Goal: Navigation & Orientation: Find specific page/section

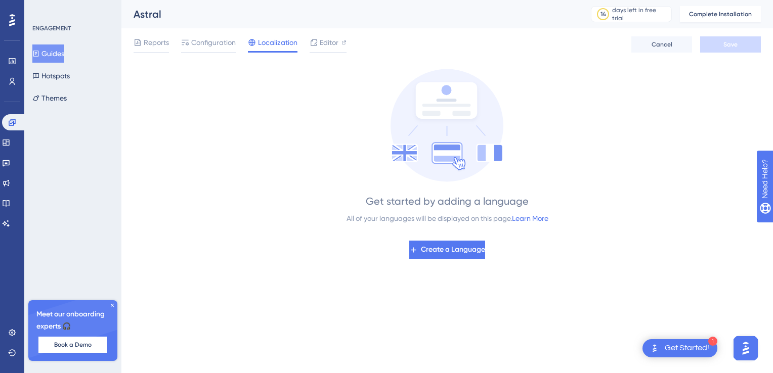
click at [160, 45] on span "Reports" at bounding box center [156, 42] width 25 height 12
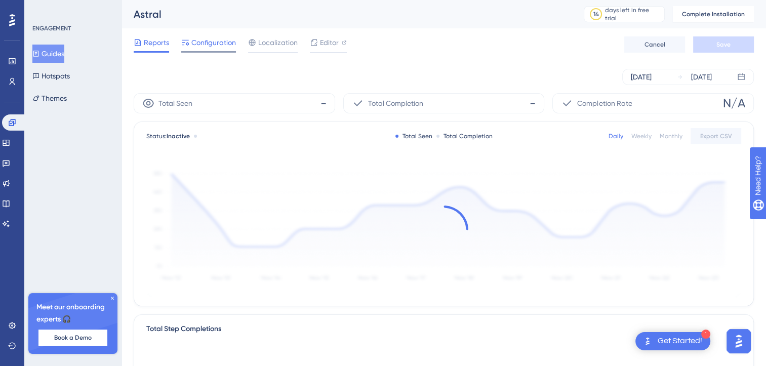
click at [210, 42] on span "Configuration" at bounding box center [213, 42] width 45 height 12
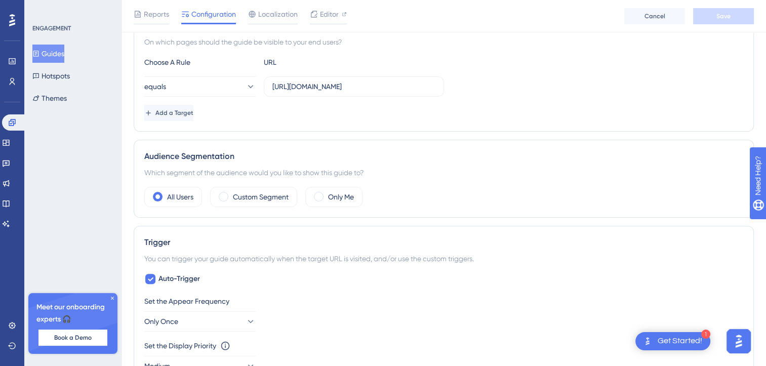
scroll to position [557, 0]
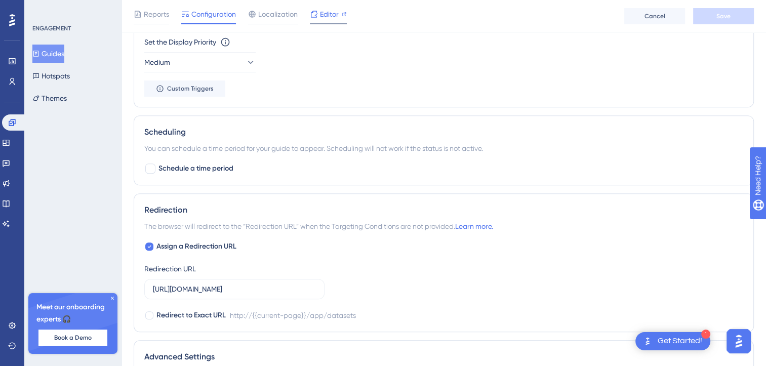
click at [320, 13] on span "Editor" at bounding box center [329, 14] width 19 height 12
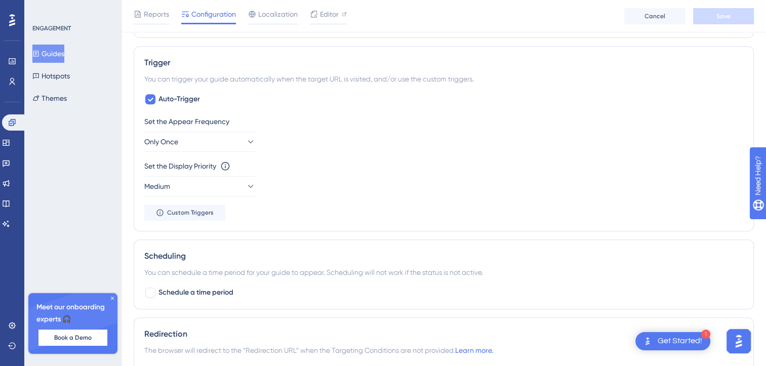
scroll to position [305, 0]
